Goal: Use online tool/utility

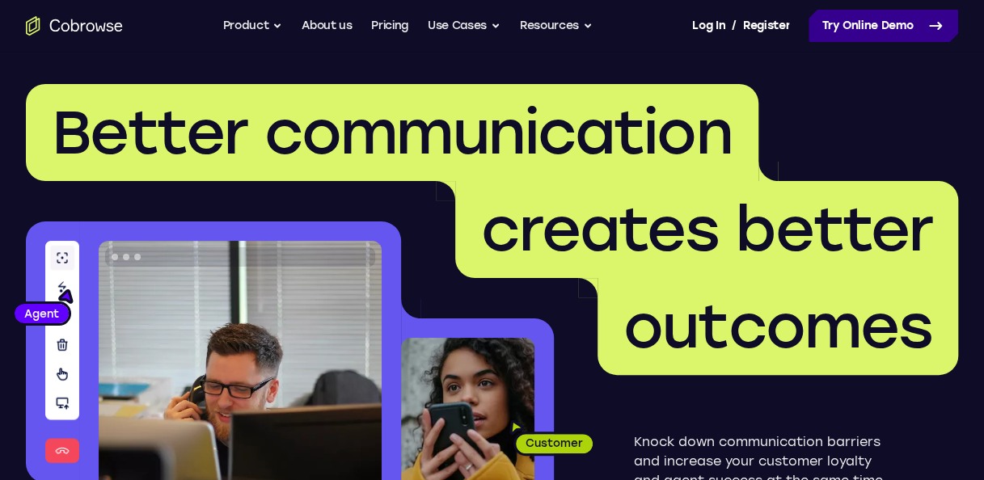
click at [907, 29] on link "Try Online Demo" at bounding box center [883, 26] width 150 height 32
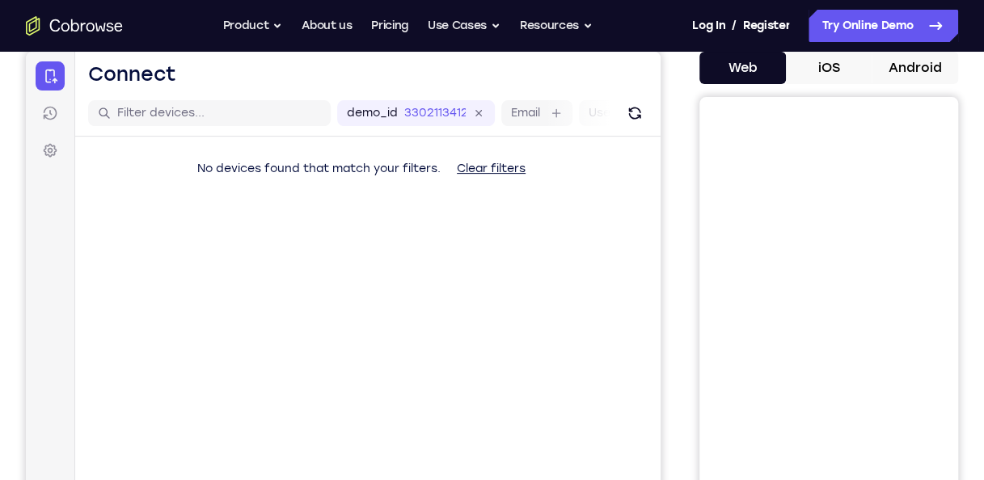
click at [920, 66] on button "Android" at bounding box center [915, 68] width 87 height 32
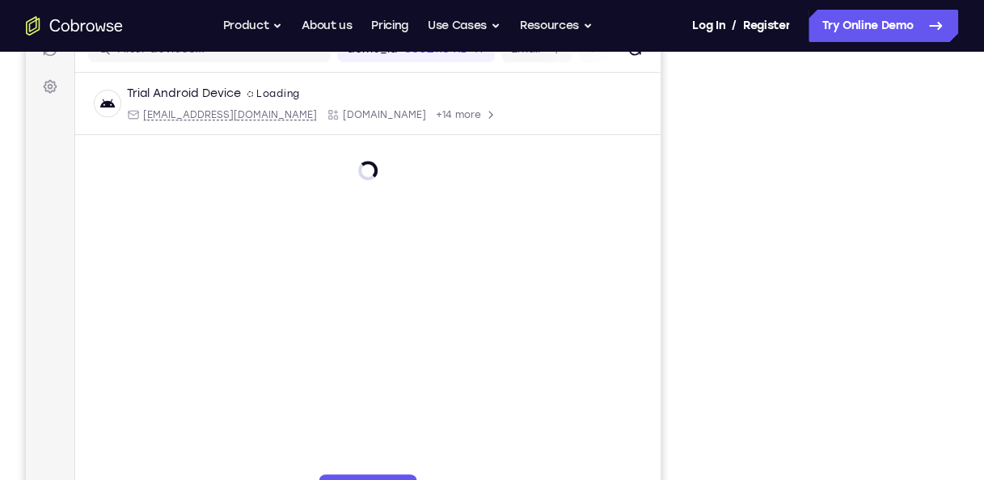
scroll to position [353, 0]
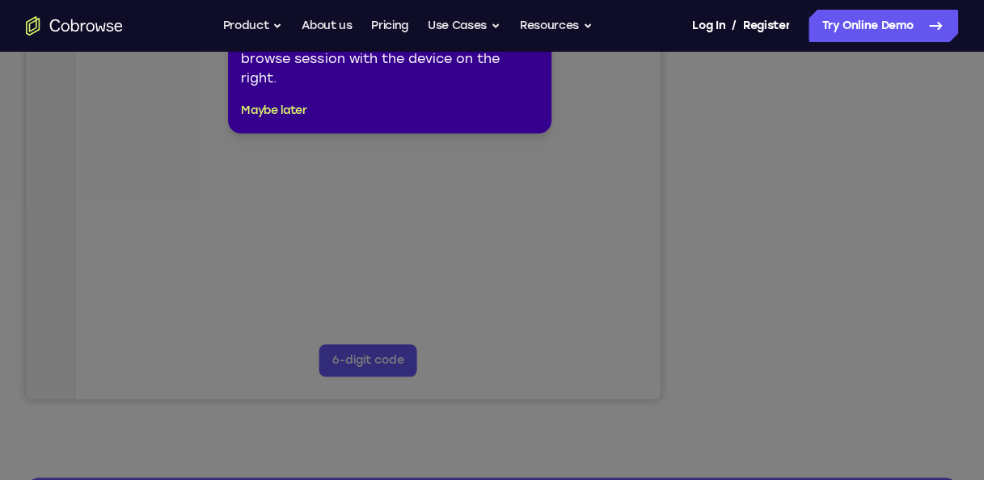
click at [818, 249] on icon at bounding box center [498, 219] width 996 height 522
click at [758, 366] on icon at bounding box center [498, 219] width 996 height 522
click at [253, 95] on div "1 of 8 × Click the Connect button to initiate a co-browse session with the devi…" at bounding box center [389, 61] width 323 height 146
click at [259, 107] on button "Maybe later" at bounding box center [273, 110] width 65 height 19
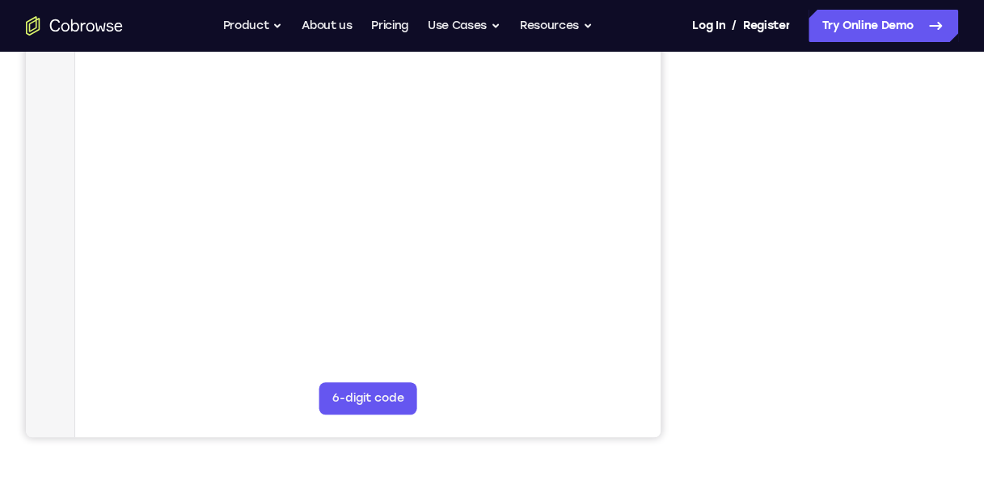
scroll to position [308, 0]
